Goal: Task Accomplishment & Management: Use online tool/utility

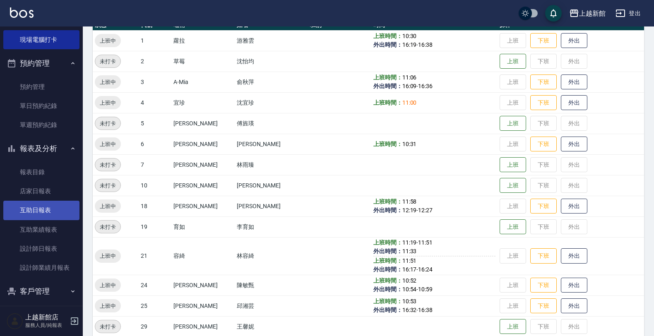
scroll to position [96, 0]
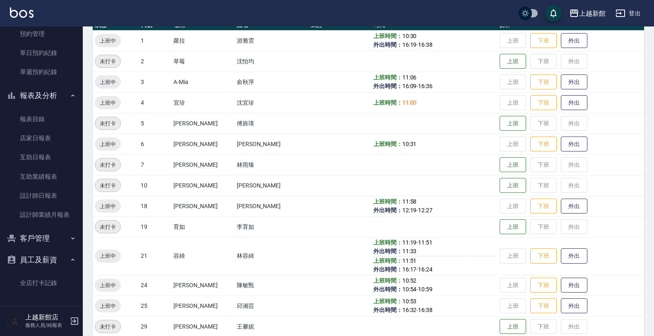
click at [56, 238] on button "客戶管理" at bounding box center [41, 239] width 76 height 22
click at [49, 261] on link "客戶列表" at bounding box center [41, 262] width 76 height 19
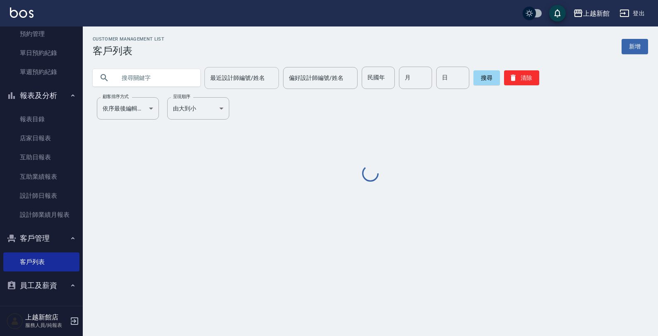
click at [213, 72] on input "最近設計師編號/姓名" at bounding box center [241, 78] width 67 height 14
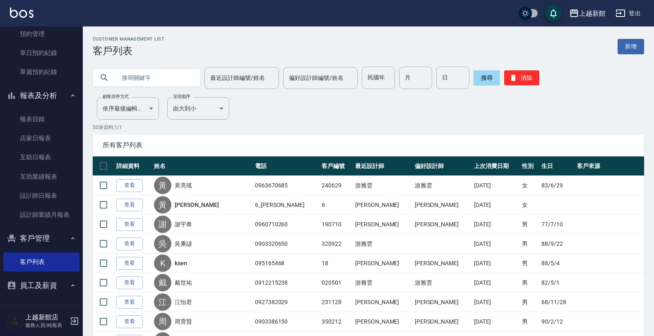
click at [143, 79] on input "text" at bounding box center [155, 78] width 78 height 22
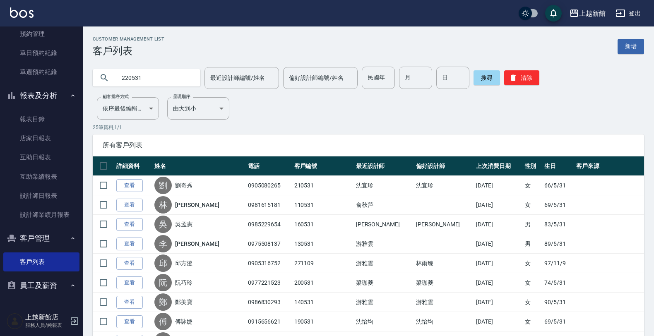
type input "220531"
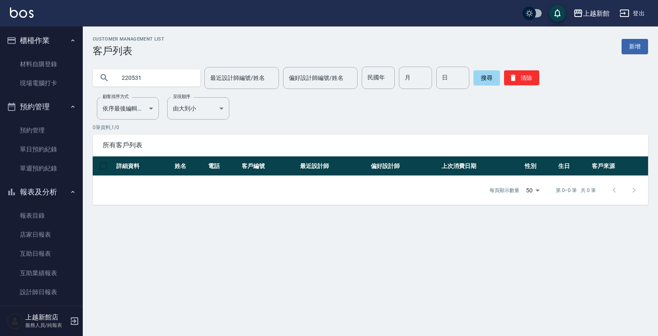
click at [73, 323] on icon "button" at bounding box center [75, 321] width 10 height 10
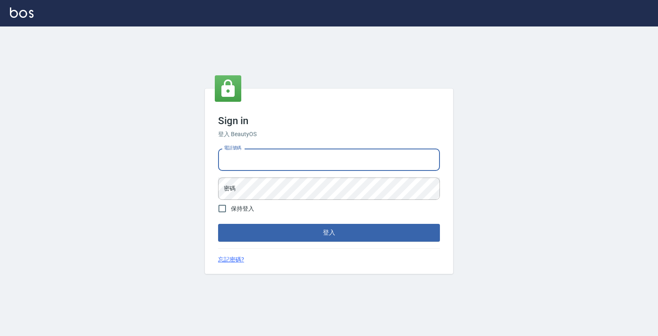
drag, startPoint x: 255, startPoint y: 158, endPoint x: 269, endPoint y: 158, distance: 14.5
click at [267, 158] on input "電話號碼" at bounding box center [329, 160] width 222 height 22
type input "0989043922"
click at [218, 224] on button "登入" at bounding box center [329, 232] width 222 height 17
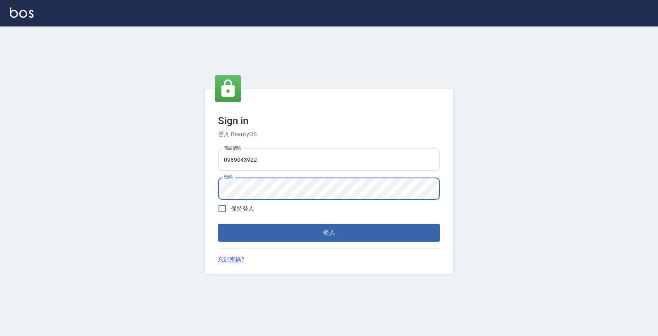
click at [218, 224] on button "登入" at bounding box center [329, 232] width 222 height 17
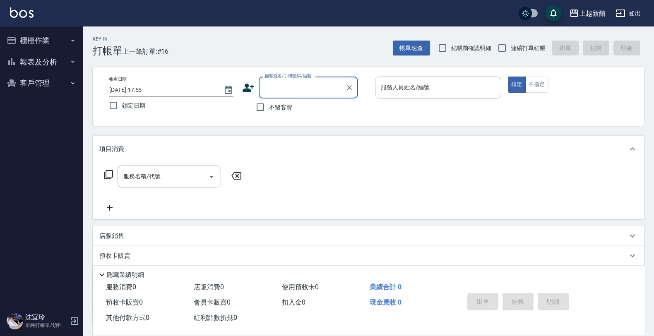
drag, startPoint x: 499, startPoint y: 50, endPoint x: 467, endPoint y: 52, distance: 31.9
click at [498, 50] on input "連續打單結帳" at bounding box center [501, 47] width 17 height 17
checkbox input "true"
click at [246, 85] on icon at bounding box center [248, 88] width 12 height 12
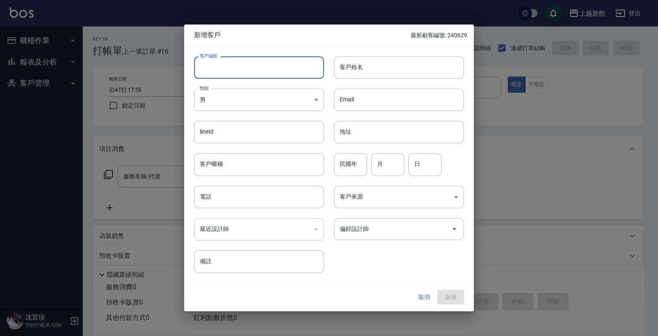
click at [274, 71] on input "客戶編號" at bounding box center [259, 67] width 130 height 22
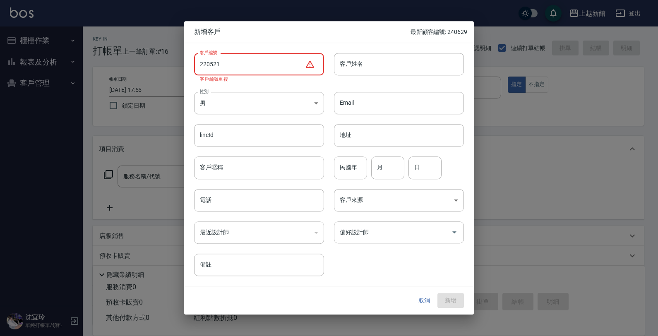
click at [214, 63] on input "220521" at bounding box center [249, 64] width 111 height 22
click at [215, 63] on input "220521" at bounding box center [249, 64] width 111 height 22
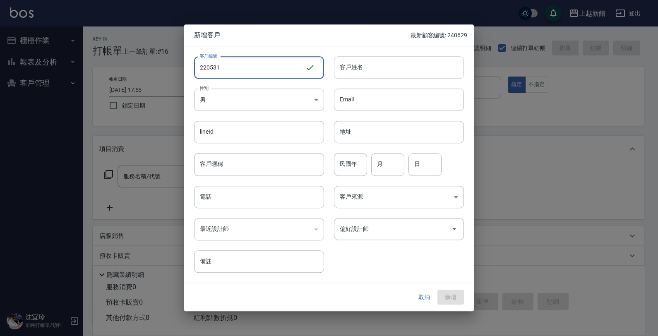
type input "220531"
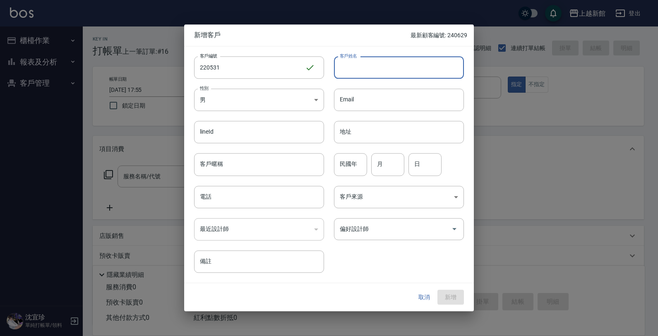
click at [398, 67] on input "客戶姓名" at bounding box center [399, 67] width 130 height 22
type input "[PERSON_NAME]"
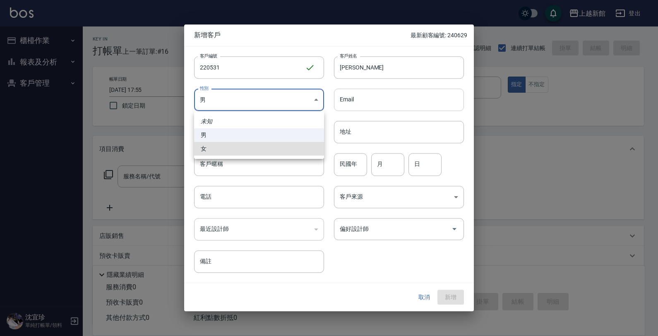
type input "[DEMOGRAPHIC_DATA]"
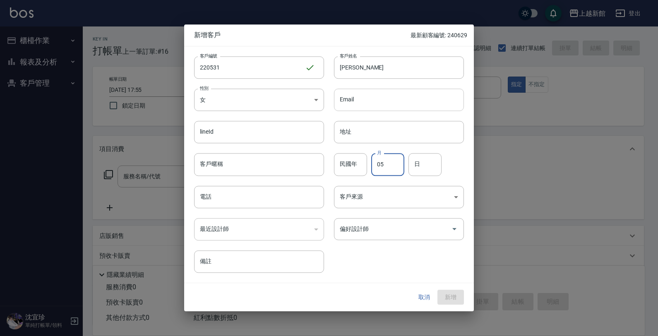
type input "05"
type input "31"
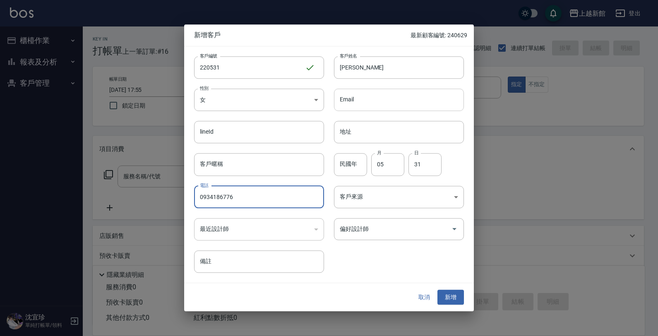
type input "0934186776"
click at [438, 290] on button "新增" at bounding box center [451, 297] width 26 height 15
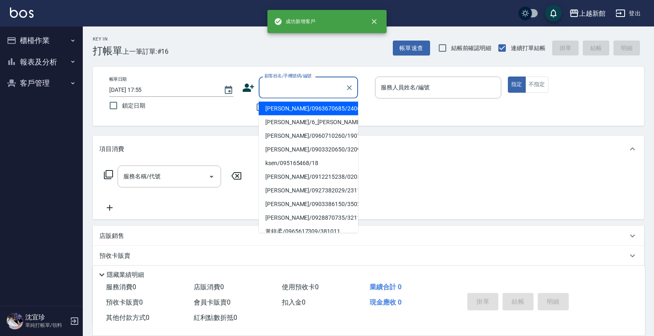
click at [330, 91] on input "顧客姓名/手機號碼/編號" at bounding box center [301, 87] width 79 height 14
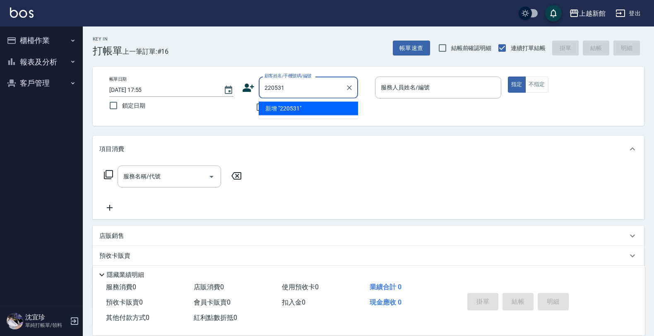
type input "220531"
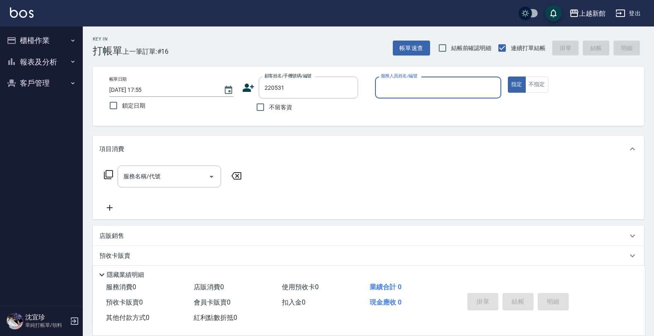
type input "4"
type input "[PERSON_NAME]/0934186776/220531"
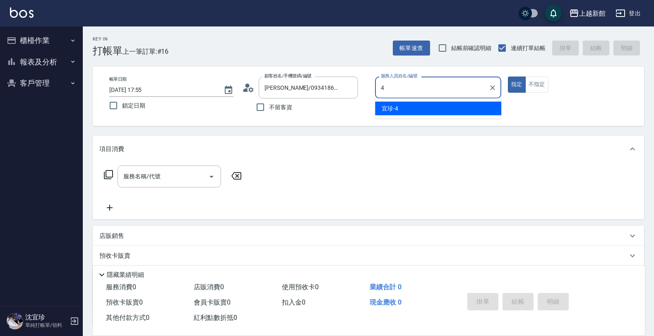
type input "宜珍-4"
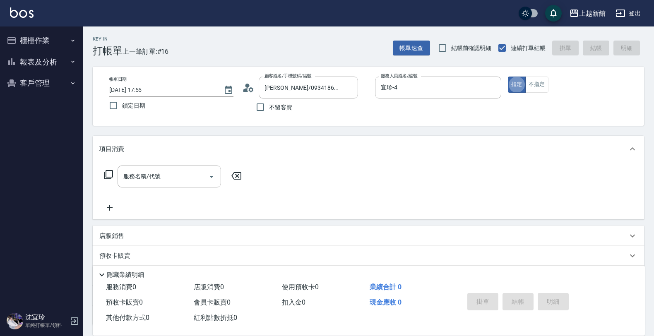
type button "true"
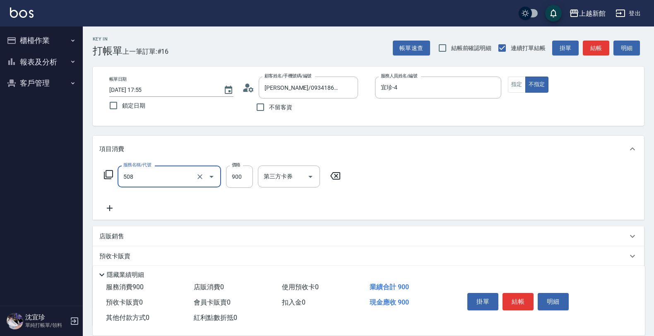
type input "松島再生髮敷護髮(508)"
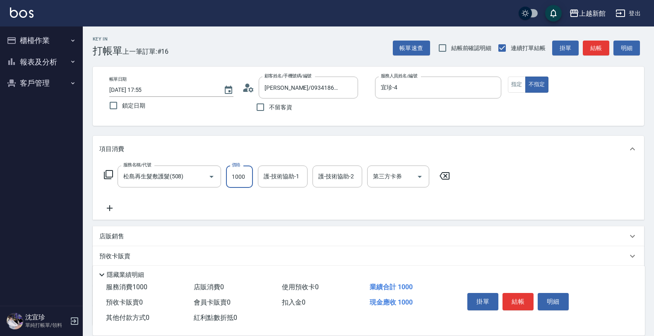
type input "1000"
click at [200, 181] on button "Clear" at bounding box center [200, 177] width 12 height 12
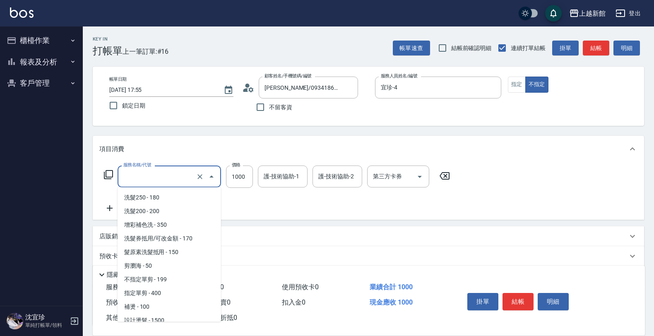
click at [177, 175] on input "服務名稱/代號" at bounding box center [157, 176] width 73 height 14
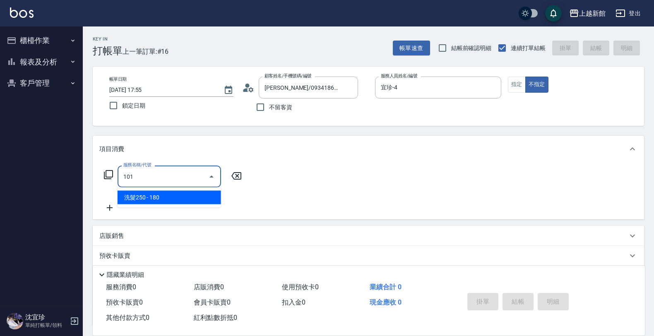
type input "洗髮250(101)"
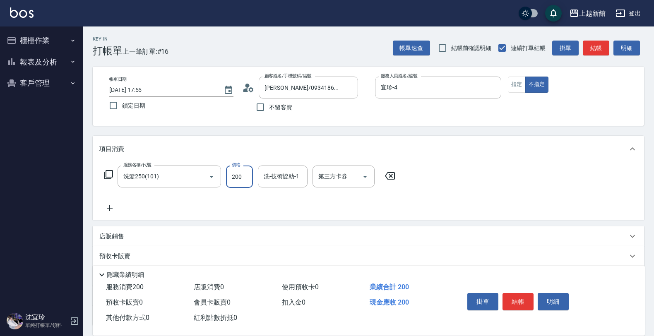
type input "200"
type input "容綺-21"
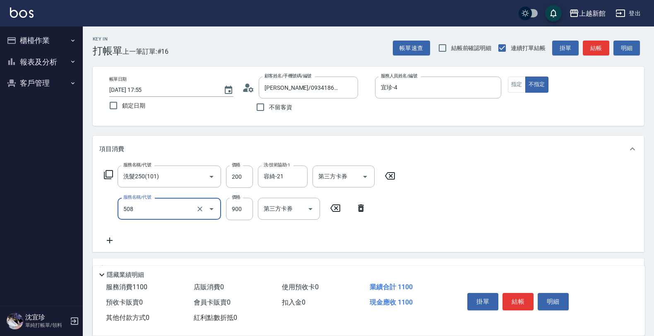
type input "松島再生髮敷護髮(508)"
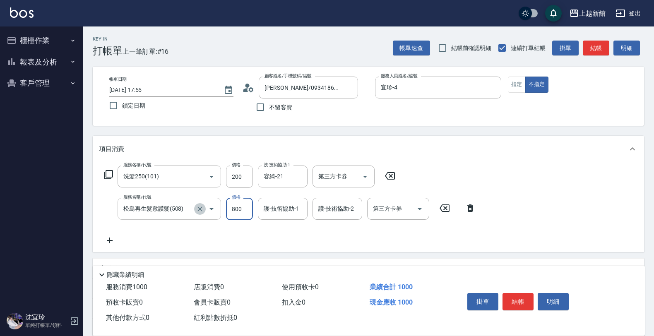
click at [200, 209] on icon "Clear" at bounding box center [200, 209] width 8 height 8
type input "800"
type input "松島再生髮敷護髮(508)"
click at [197, 210] on icon "Clear" at bounding box center [200, 209] width 8 height 8
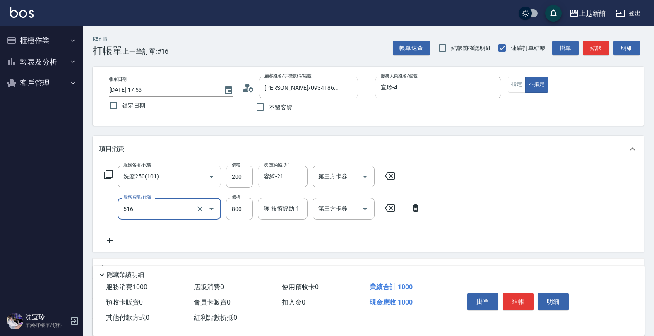
type input "C2花漾深層護髮/新(516)"
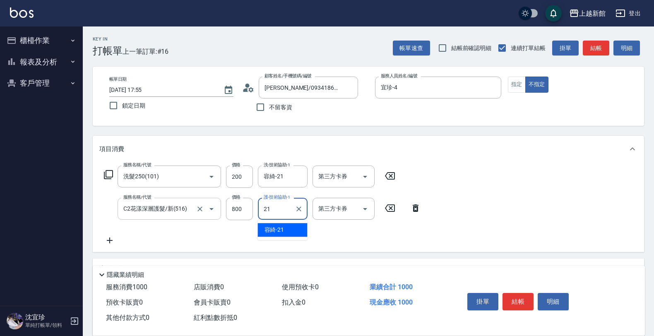
type input "容綺-21"
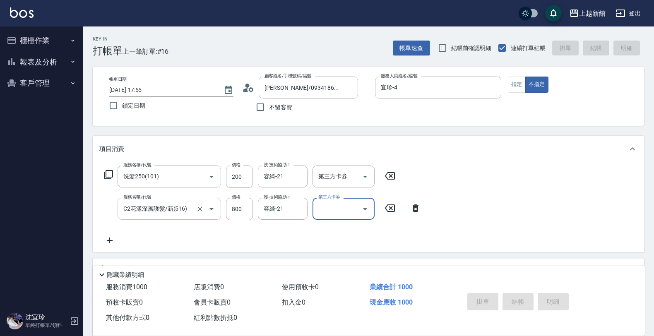
type input "[DATE] 17:57"
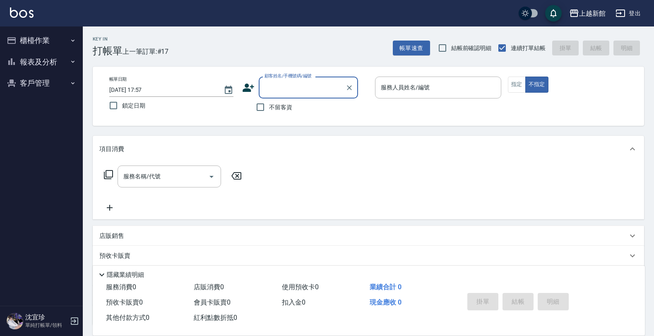
click at [26, 37] on button "櫃檯作業" at bounding box center [41, 41] width 76 height 22
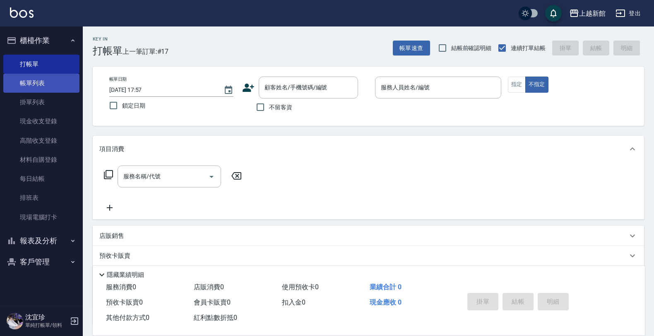
drag, startPoint x: 81, startPoint y: 82, endPoint x: 77, endPoint y: 81, distance: 4.2
click at [77, 81] on nav "櫃檯作業 打帳單 帳單列表 掛單列表 現金收支登錄 高階收支登錄 材料自購登錄 每日結帳 排班表 現場電腦打卡 報表及分析 報表目錄 店家日報表 互助日報表 …" at bounding box center [41, 165] width 83 height 279
click at [72, 79] on link "帳單列表" at bounding box center [41, 83] width 76 height 19
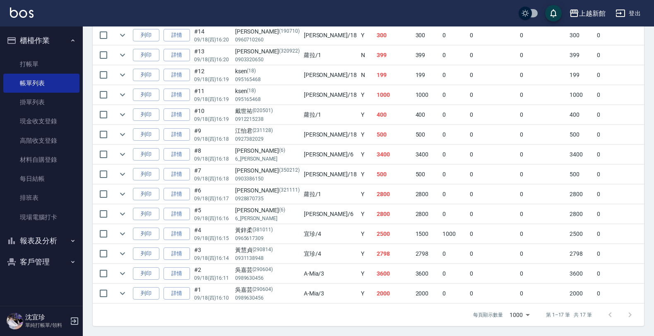
scroll to position [294, 0]
click at [185, 269] on link "詳情" at bounding box center [177, 273] width 26 height 13
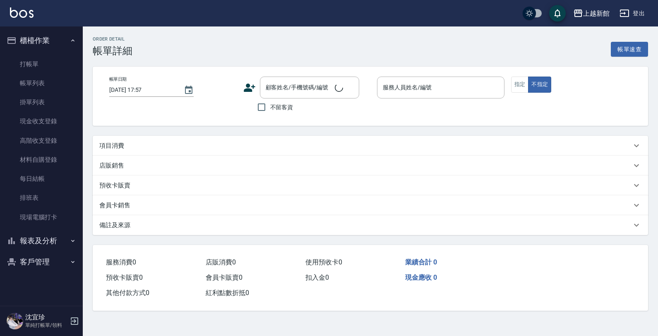
type input "[DATE] 16:11"
type input "A-Mia -3"
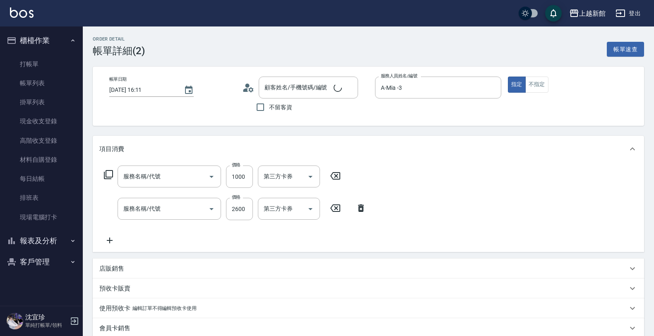
type input "[PERSON_NAME]/0989630456/290604"
type input "松島再生髮敷護髮(508)"
type input "設計染髮(404)"
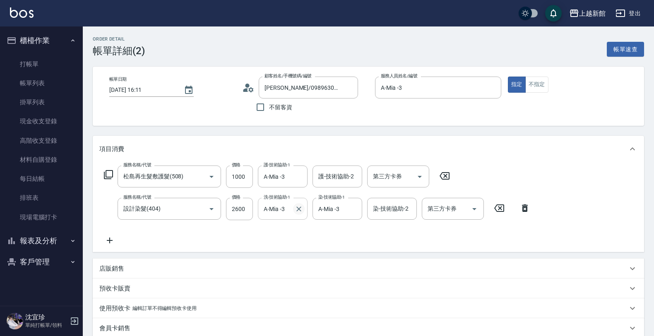
click at [299, 210] on icon "Clear" at bounding box center [299, 209] width 8 height 8
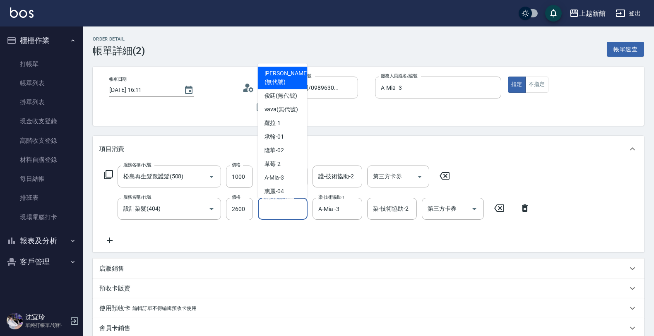
click at [274, 214] on input "洗-技術協助-1" at bounding box center [283, 209] width 42 height 14
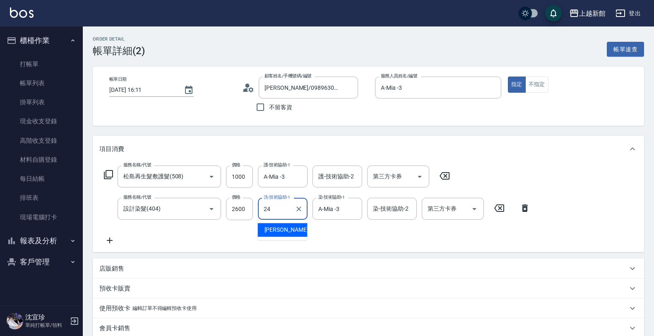
type input "[PERSON_NAME]-24"
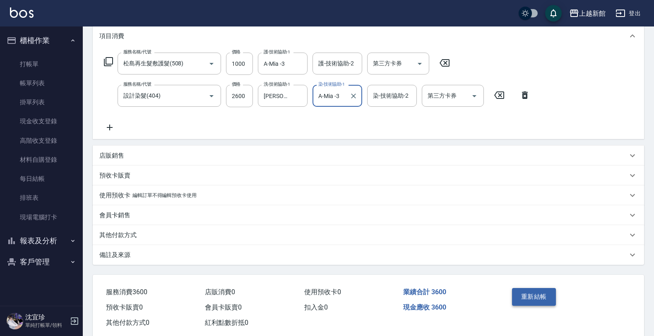
scroll to position [130, 0]
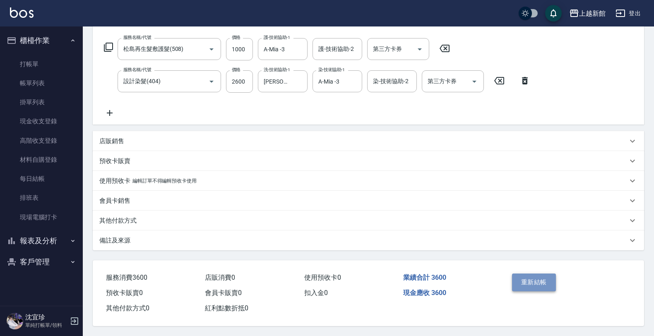
click at [539, 277] on button "重新結帳" at bounding box center [534, 282] width 44 height 17
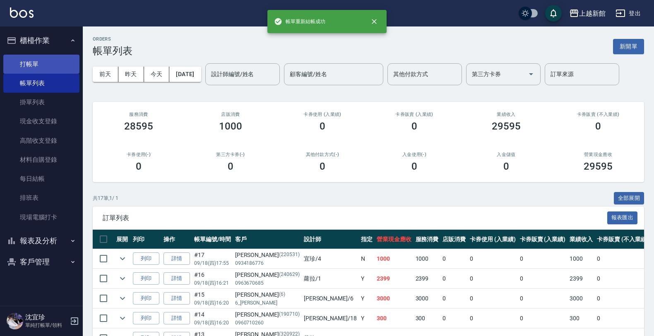
click at [33, 66] on link "打帳單" at bounding box center [41, 64] width 76 height 19
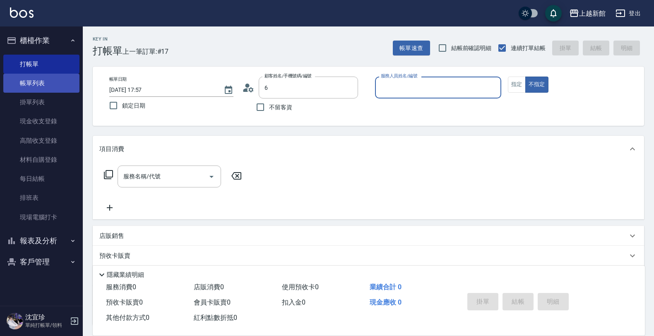
type input "[PERSON_NAME]/0934186776/220531"
click at [525, 77] on button "不指定" at bounding box center [536, 85] width 23 height 16
type button "false"
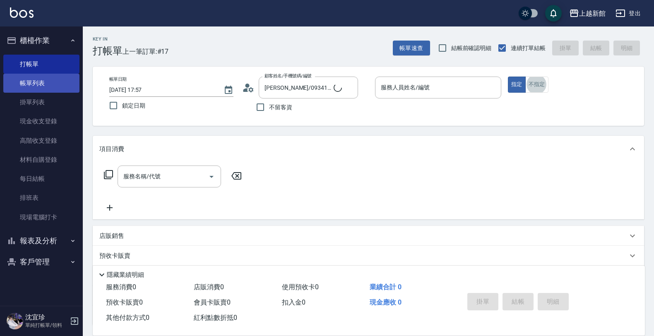
type input "[PERSON_NAME]/6_[PERSON_NAME]/6"
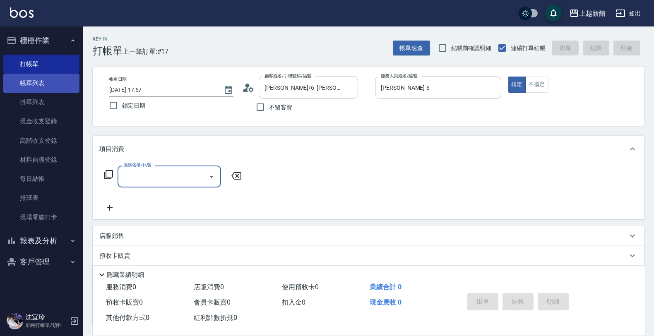
type input "[PERSON_NAME]-6"
type input "指定單剪(203)"
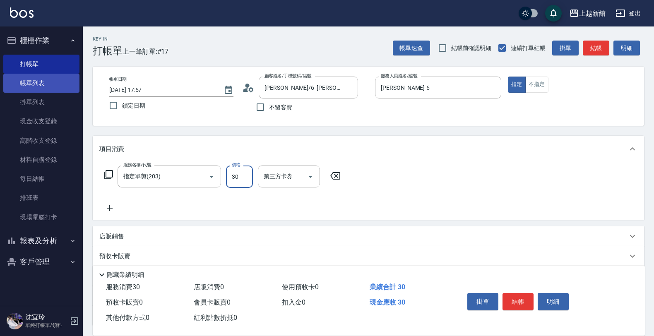
type input "300"
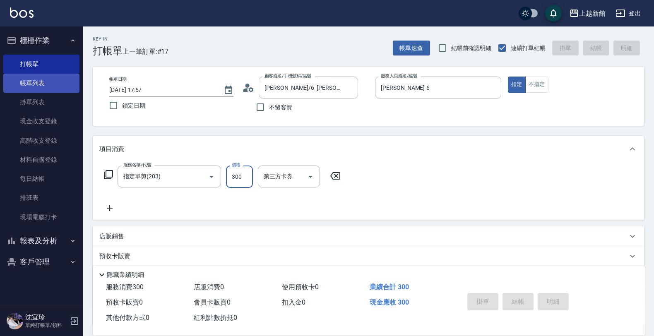
type input "[DATE] 17:58"
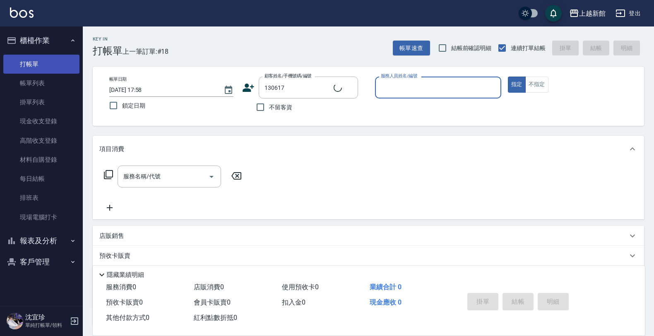
type input "鄭至亨/0905308398/130617"
type input "[PERSON_NAME]-18"
click at [508, 77] on button "指定" at bounding box center [517, 85] width 18 height 16
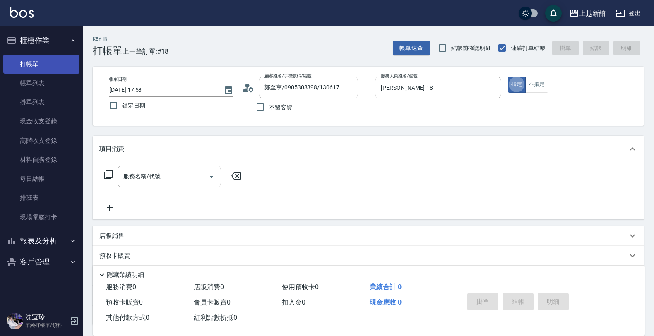
type button "true"
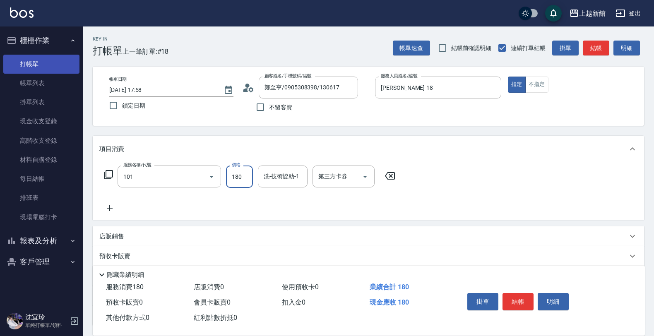
type input "洗髮250(101)"
type input "200"
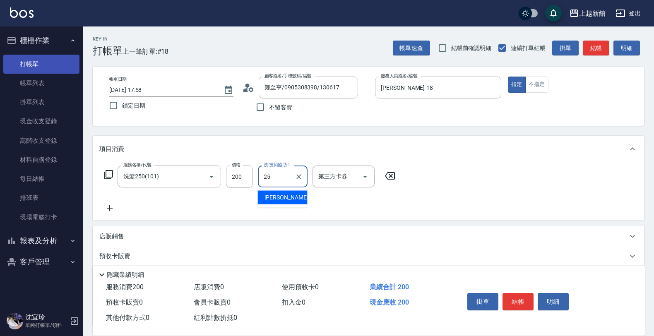
type input "小邱-25"
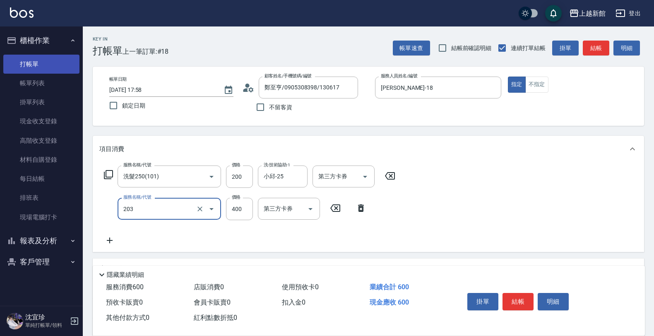
type input "指定單剪(203)"
type input "300"
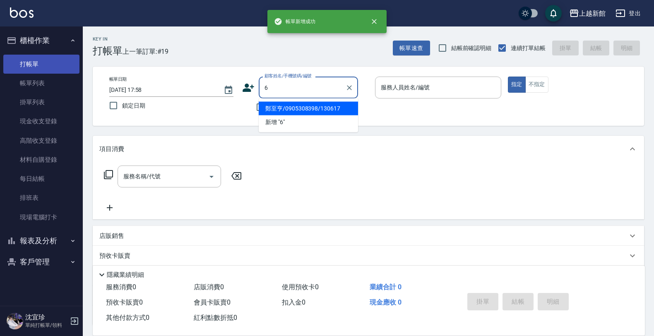
type input "鄭至亨/0905308398/130617"
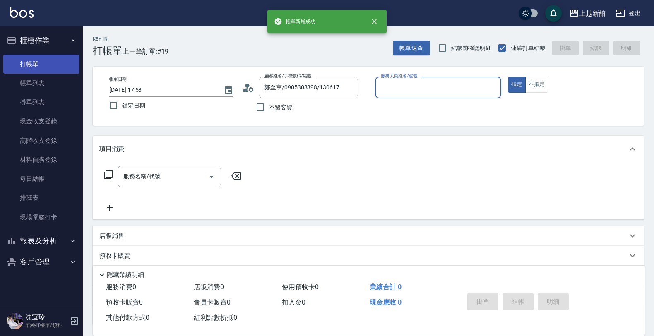
type input "[PERSON_NAME]-18"
click at [508, 77] on button "指定" at bounding box center [517, 85] width 18 height 16
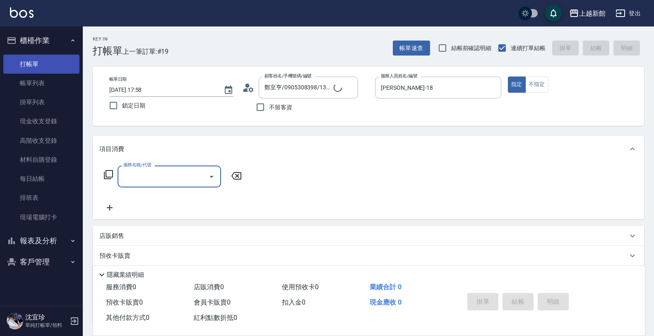
type input "[PERSON_NAME]/6_[PERSON_NAME]/6"
type input "[PERSON_NAME]-6"
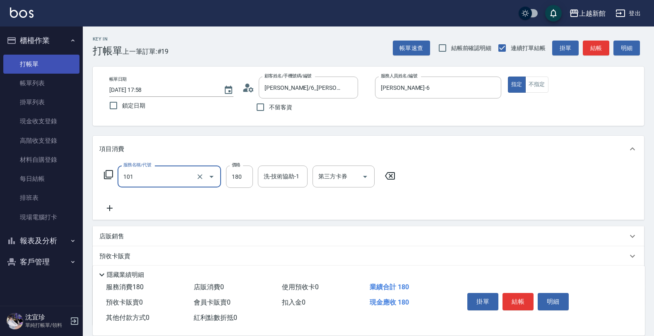
type input "洗髮250(101)"
type input "600"
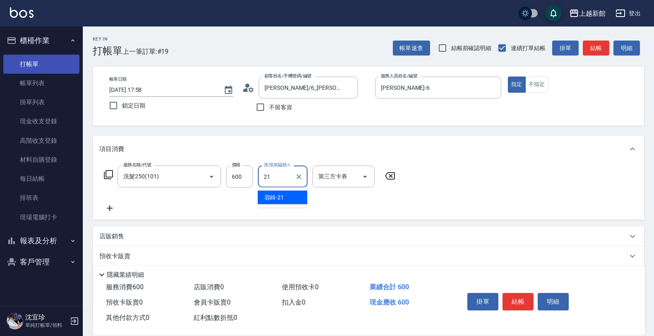
type input "容綺-21"
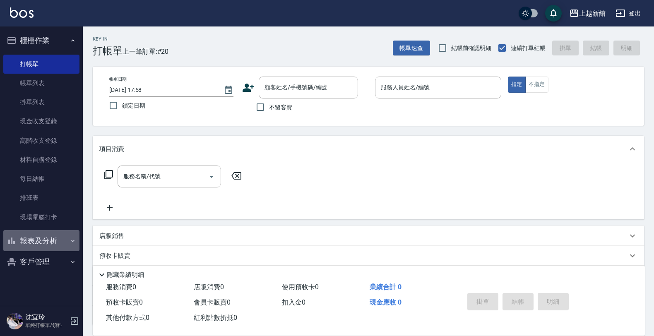
click at [43, 235] on button "報表及分析" at bounding box center [41, 241] width 76 height 22
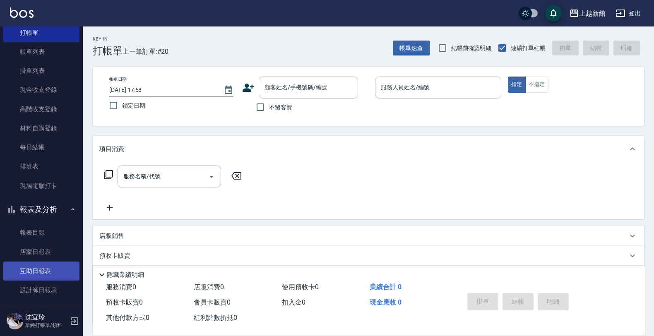
scroll to position [60, 0]
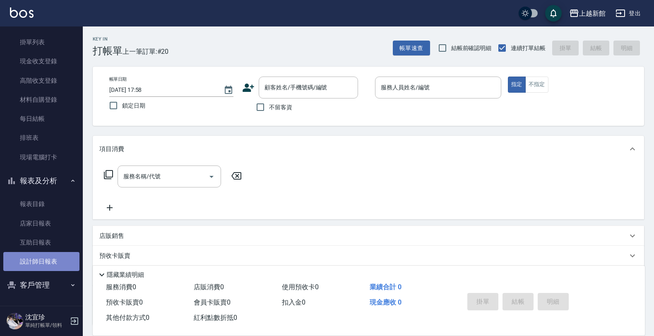
click at [47, 265] on link "設計師日報表" at bounding box center [41, 261] width 76 height 19
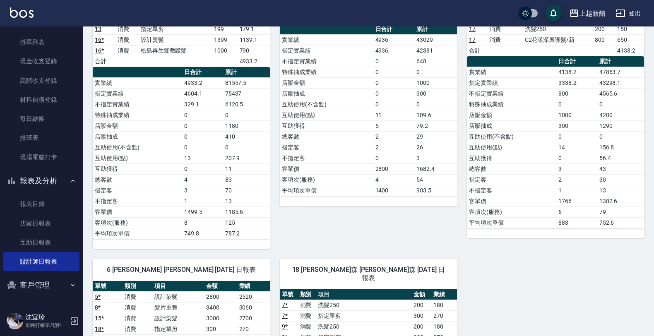
scroll to position [155, 0]
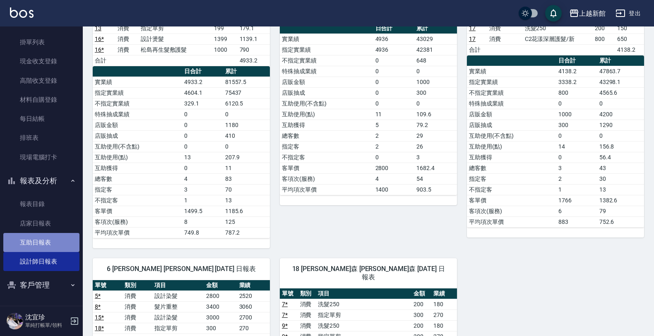
click at [42, 240] on link "互助日報表" at bounding box center [41, 242] width 76 height 19
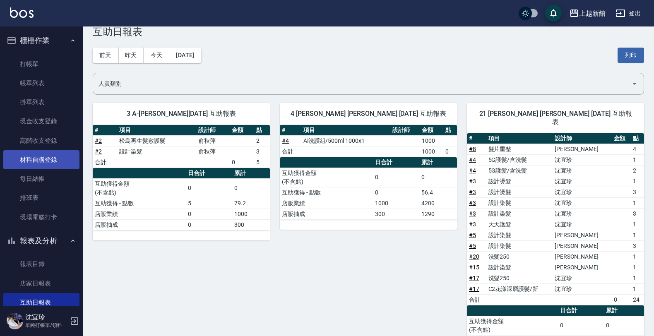
click at [52, 161] on link "材料自購登錄" at bounding box center [41, 159] width 76 height 19
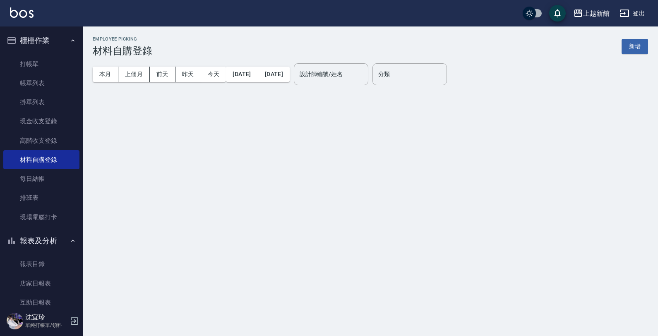
click at [632, 49] on button "新增" at bounding box center [635, 46] width 26 height 15
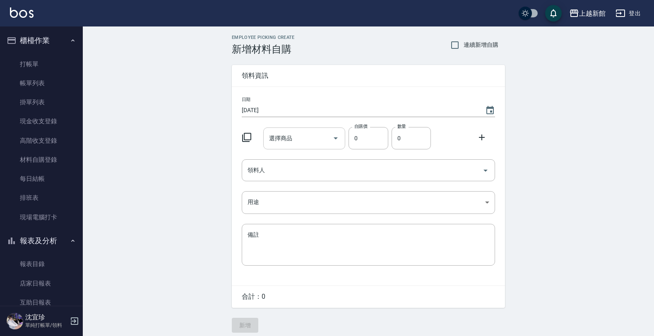
click at [302, 137] on input "選擇商品" at bounding box center [298, 138] width 63 height 14
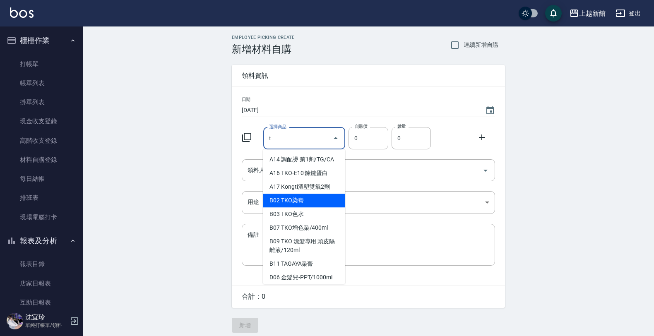
click at [309, 203] on li "B02 TKO染膏" at bounding box center [304, 201] width 82 height 14
type input "TKO染膏"
type input "105"
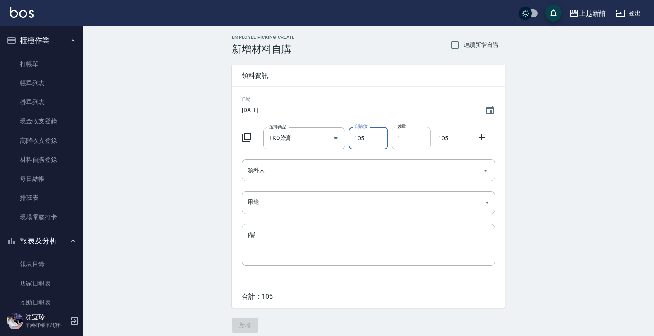
click at [414, 144] on input "1" at bounding box center [411, 138] width 39 height 22
click at [399, 137] on input "02" at bounding box center [411, 138] width 39 height 22
type input "2"
click at [259, 167] on input "領料人" at bounding box center [361, 170] width 233 height 14
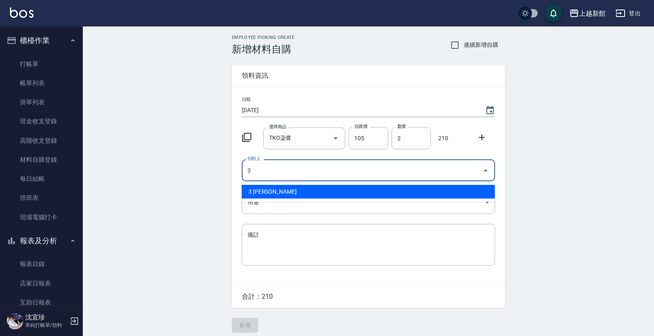
type input "3 [PERSON_NAME]"
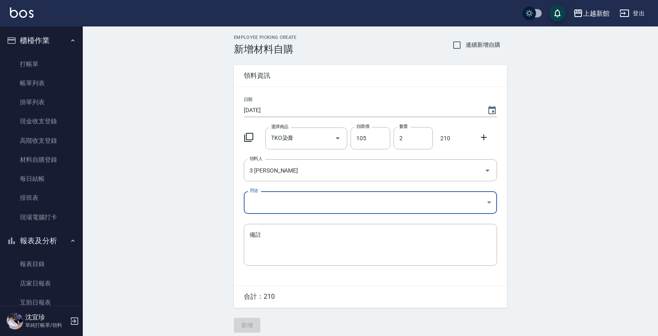
click at [268, 203] on body "上越新館 登出 櫃檯作業 打帳單 帳單列表 掛單列表 現金收支登錄 高階收支登錄 材料自購登錄 每日結帳 排班表 現場電腦打卡 報表及分析 報表目錄 店家日報…" at bounding box center [329, 170] width 658 height 341
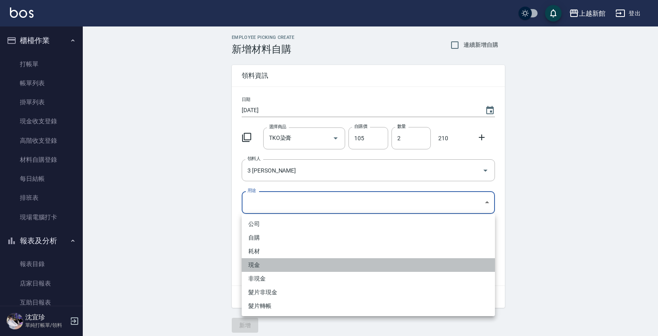
click at [273, 267] on li "現金" at bounding box center [368, 265] width 253 height 14
type input "現金"
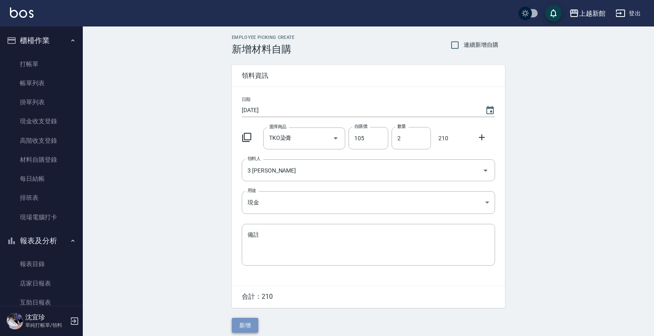
click at [253, 323] on button "新增" at bounding box center [245, 325] width 26 height 15
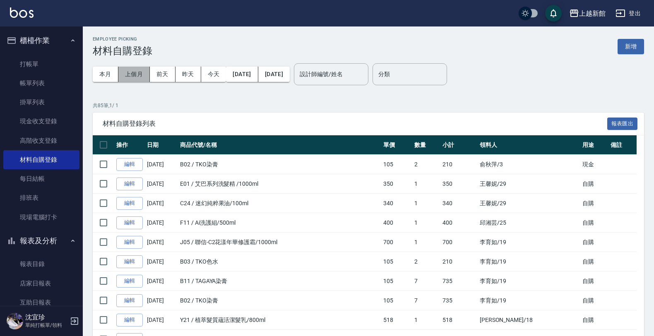
click at [142, 77] on button "上個月" at bounding box center [133, 74] width 31 height 15
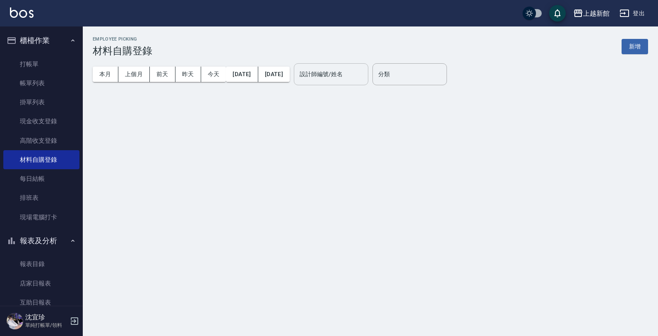
click at [361, 79] on div "設計師編號/姓名" at bounding box center [331, 74] width 75 height 22
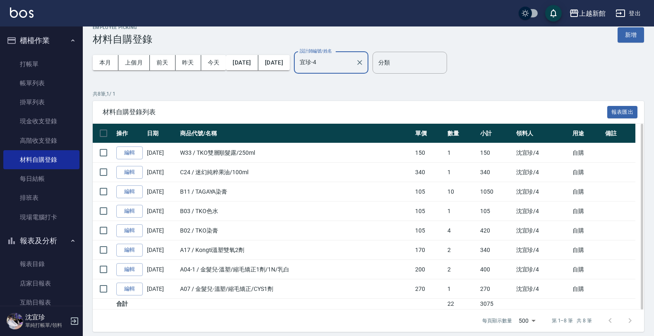
scroll to position [18, 0]
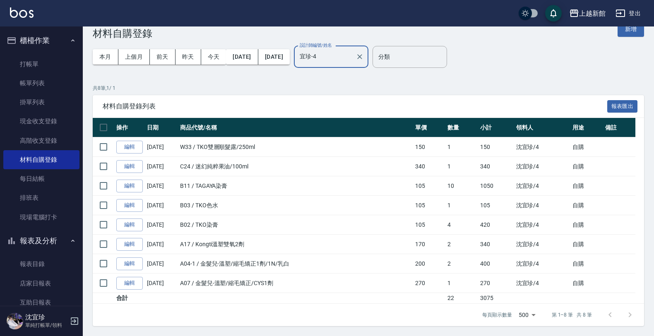
type input "宜珍-4"
click at [67, 322] on p "單純打帳單/領料" at bounding box center [46, 325] width 42 height 7
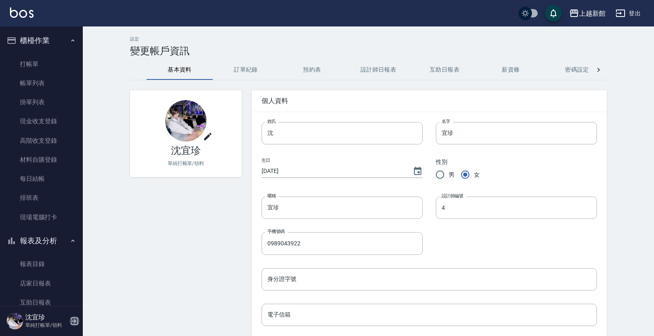
click at [73, 322] on icon "button" at bounding box center [75, 321] width 10 height 10
